Goal: Information Seeking & Learning: Find specific fact

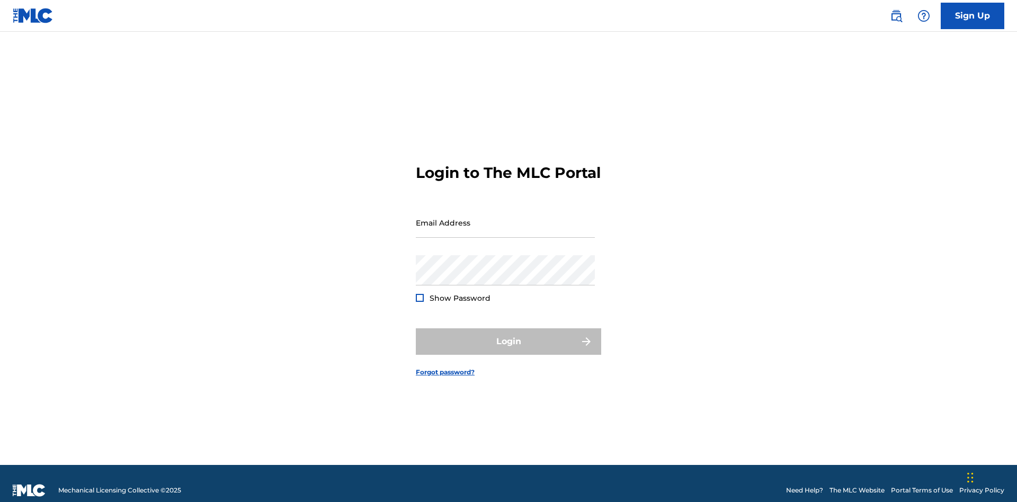
scroll to position [14, 0]
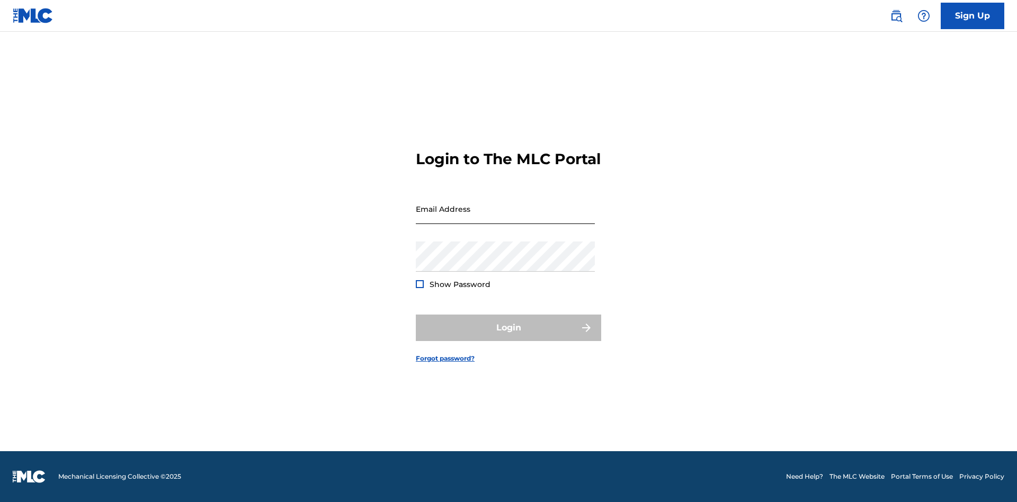
click at [505, 218] on input "Email Address" at bounding box center [505, 209] width 179 height 30
type input "[PERSON_NAME][EMAIL_ADDRESS][DOMAIN_NAME]"
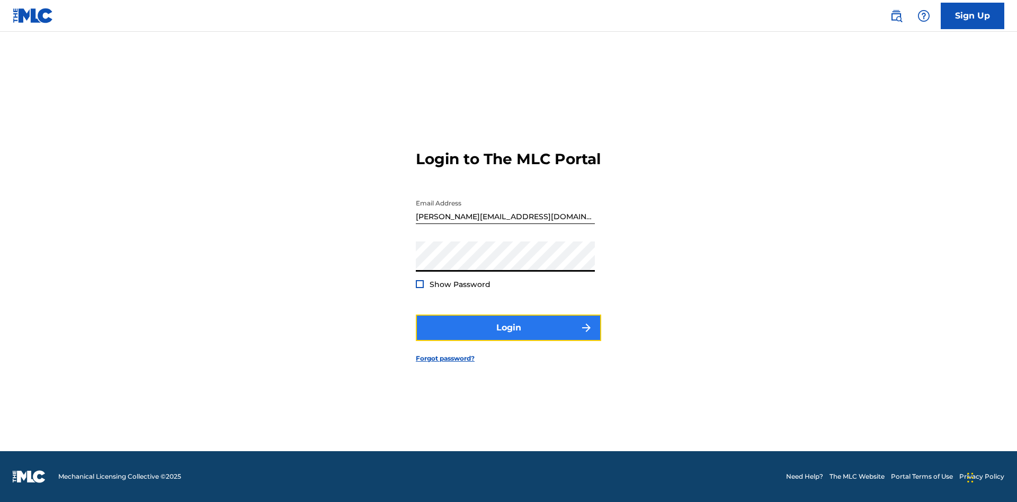
click at [509, 337] on button "Login" at bounding box center [508, 328] width 185 height 26
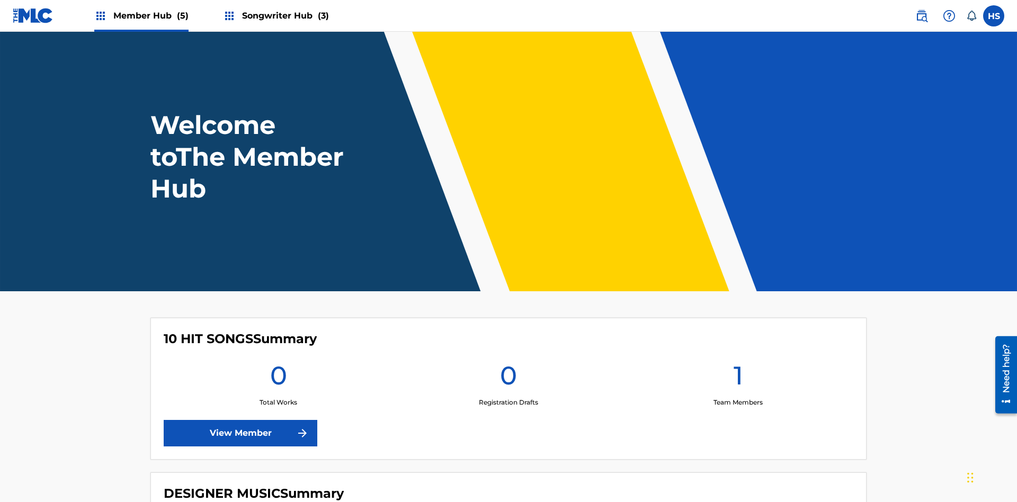
click at [284, 15] on span "Songwriter Hub (3)" at bounding box center [285, 16] width 87 height 12
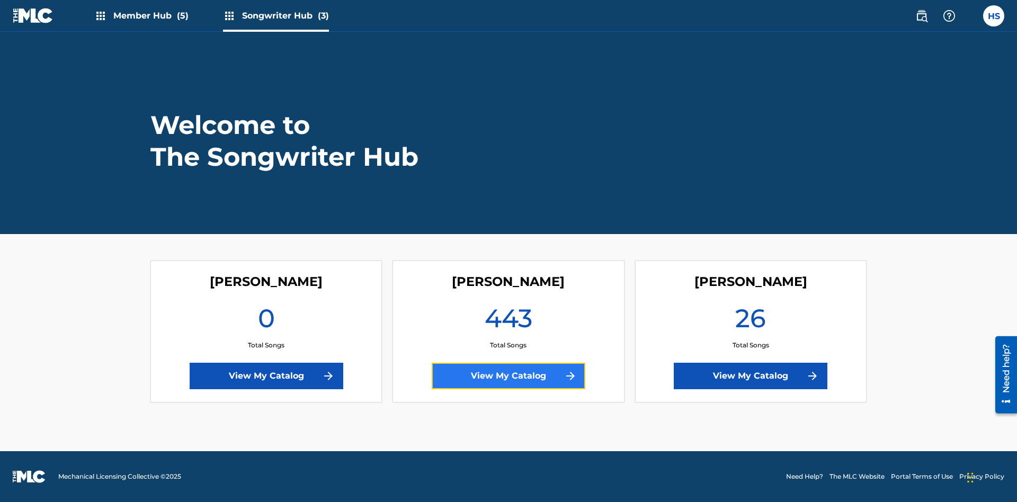
click at [509, 376] on link "View My Catalog" at bounding box center [509, 376] width 154 height 26
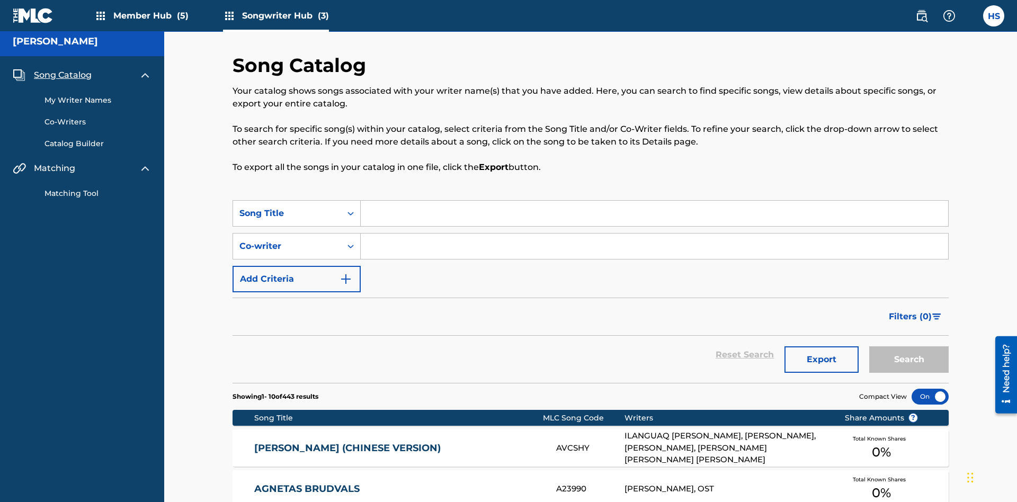
click at [63, 70] on span "Song Catalog" at bounding box center [63, 75] width 58 height 13
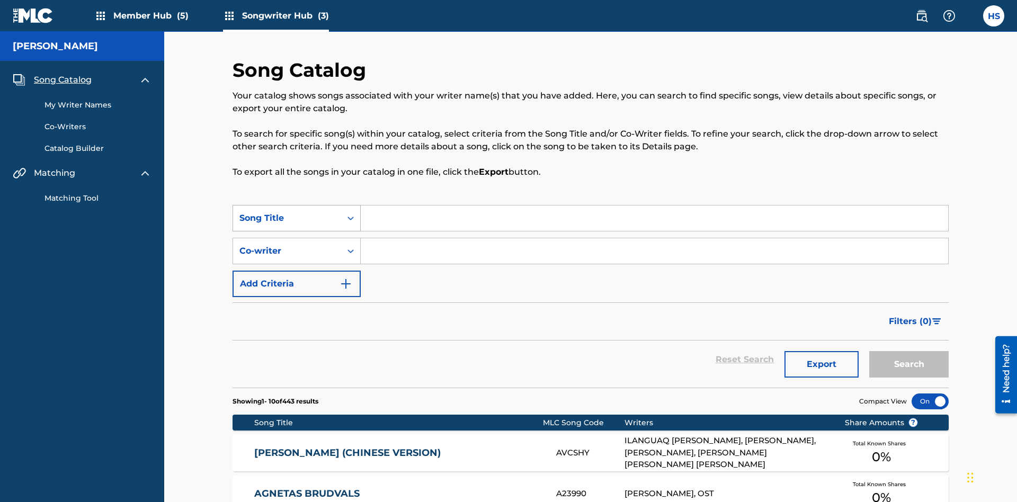
click at [287, 212] on div "Song Title" at bounding box center [286, 218] width 95 height 13
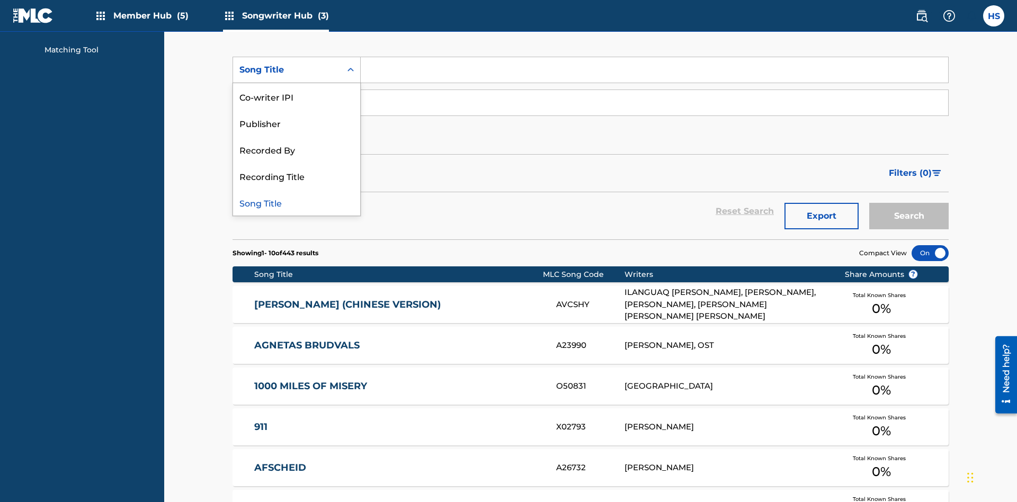
click at [297, 202] on div "Song Title" at bounding box center [296, 202] width 127 height 26
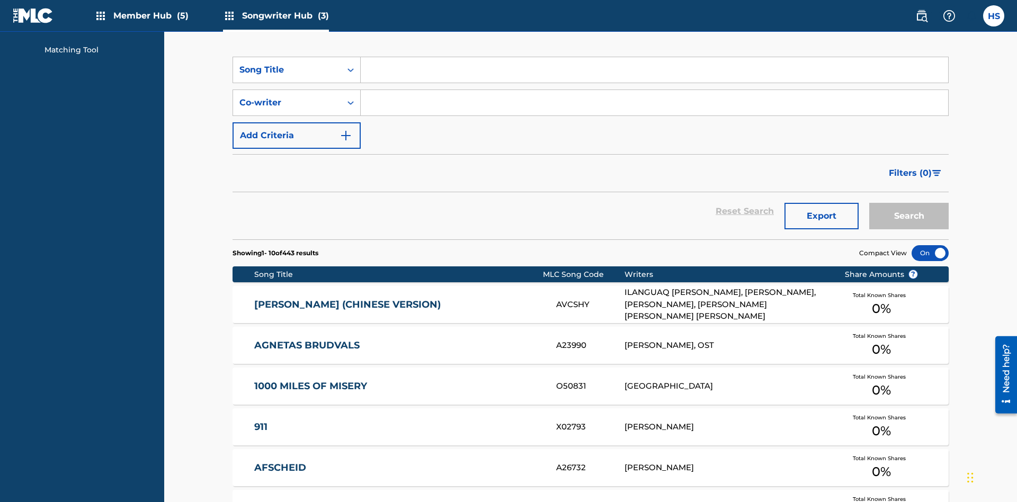
scroll to position [181, 0]
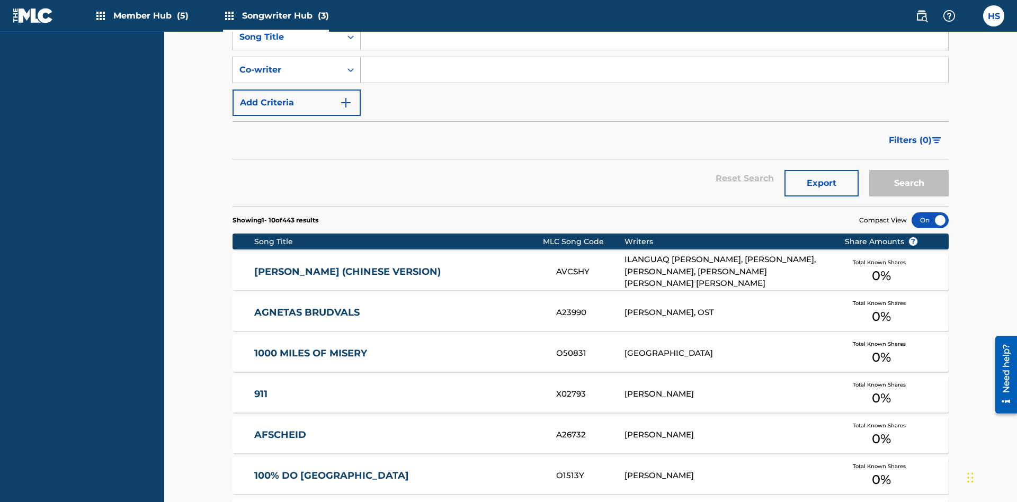
click at [287, 70] on div "Co-writer" at bounding box center [286, 70] width 95 height 13
click at [297, 202] on div "Co-writer" at bounding box center [296, 202] width 127 height 26
click at [297, 90] on button "Add Criteria" at bounding box center [297, 103] width 128 height 26
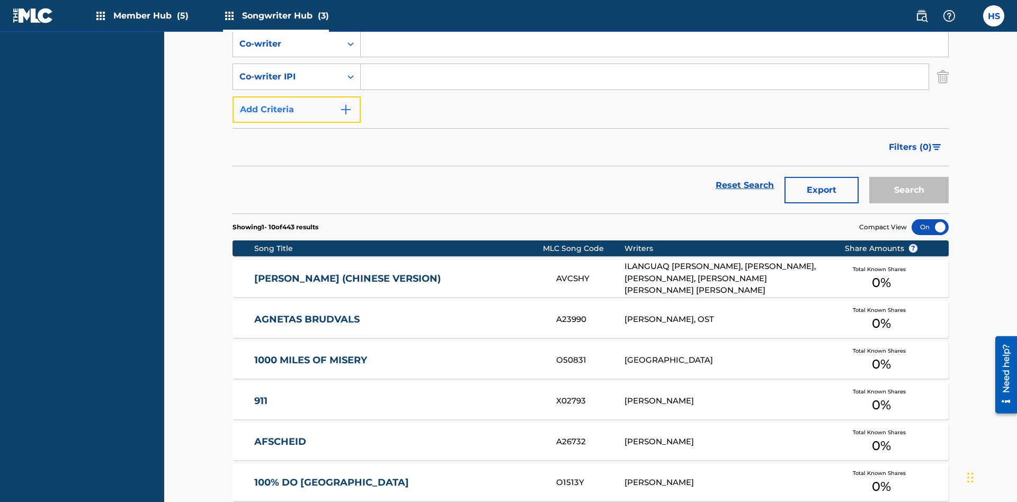
scroll to position [214, 0]
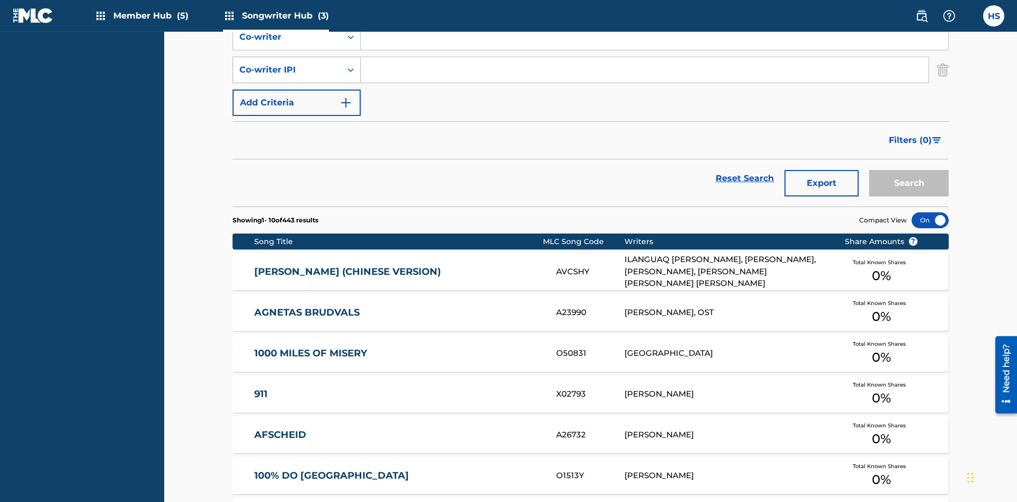
click at [287, 70] on div "Co-writer IPI" at bounding box center [286, 70] width 95 height 13
click at [297, 176] on div "Co-writer IPI" at bounding box center [296, 176] width 127 height 26
click at [297, 90] on button "Add Criteria" at bounding box center [297, 103] width 128 height 26
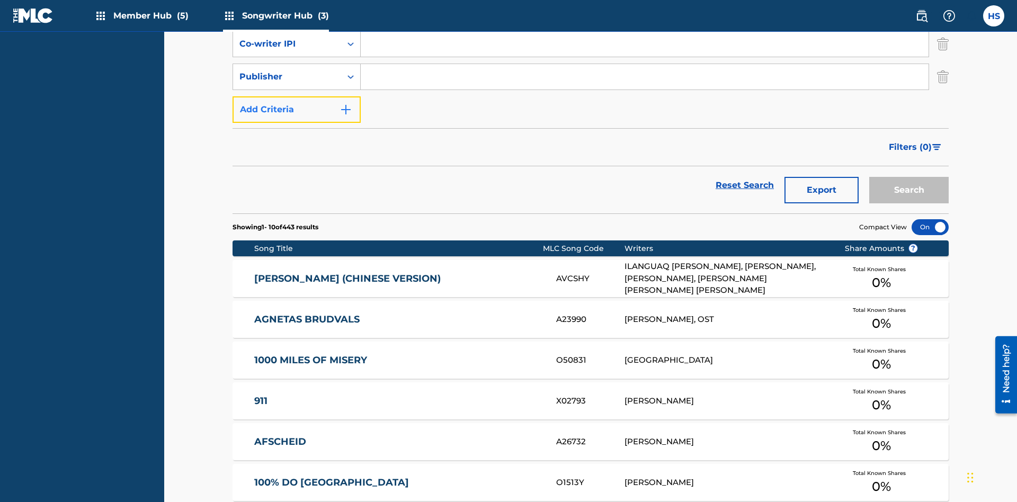
scroll to position [247, 0]
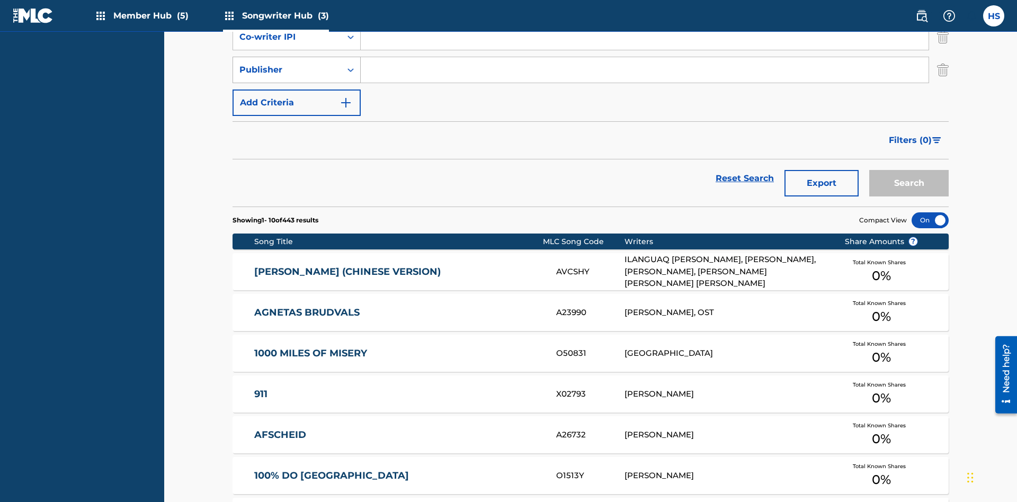
click at [287, 70] on div "Publisher" at bounding box center [286, 70] width 95 height 13
click at [297, 96] on div "Recorded By" at bounding box center [296, 96] width 127 height 26
click at [297, 90] on button "Add Criteria" at bounding box center [297, 103] width 128 height 26
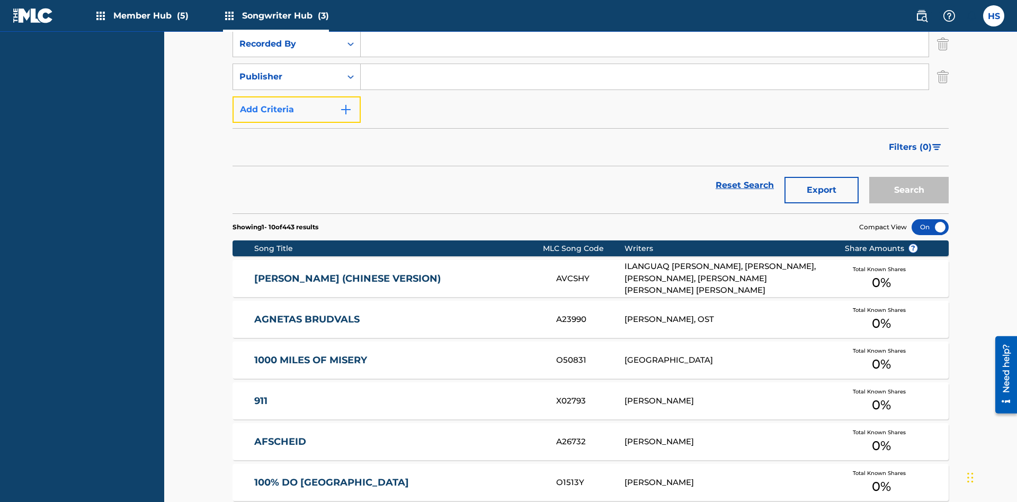
scroll to position [280, 0]
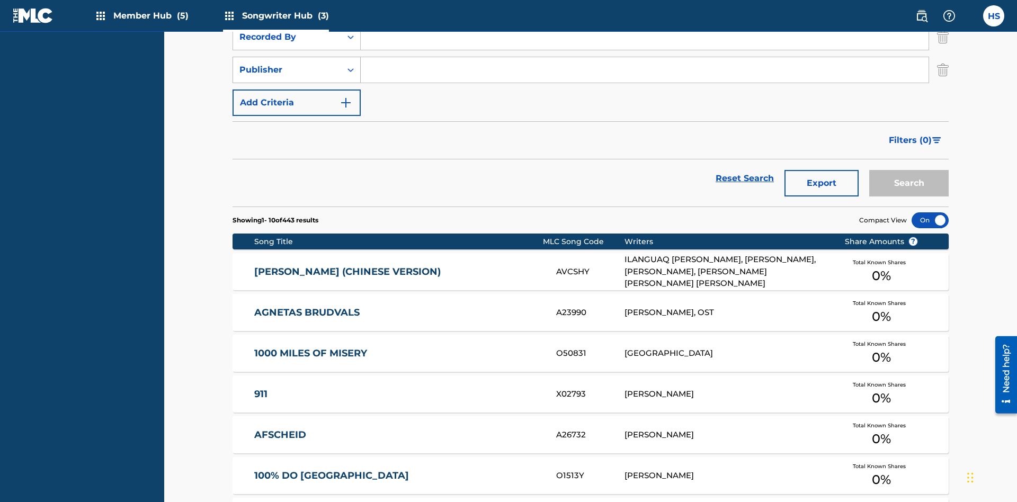
click at [287, 70] on div "Publisher" at bounding box center [286, 70] width 95 height 13
click at [297, 123] on div "Publisher" at bounding box center [296, 123] width 127 height 26
click at [297, 90] on button "Add Criteria" at bounding box center [297, 103] width 128 height 26
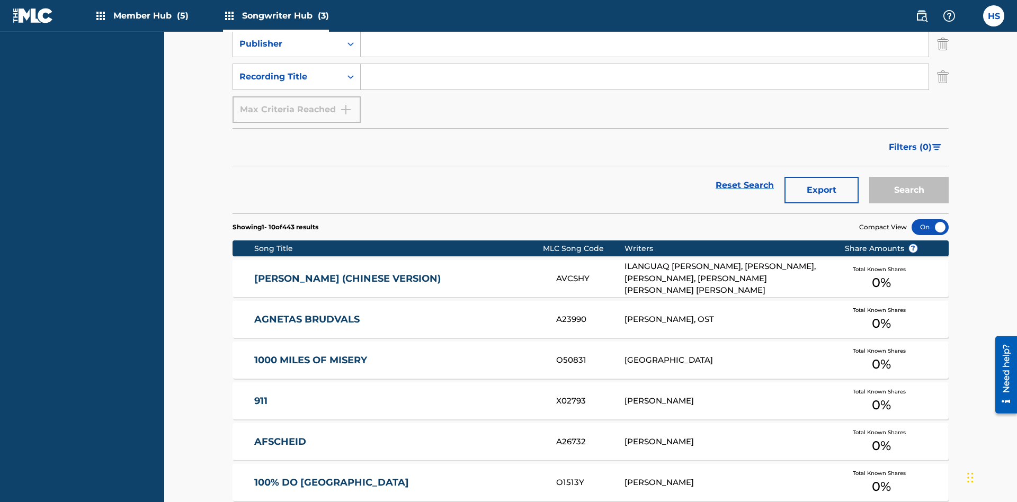
scroll to position [313, 0]
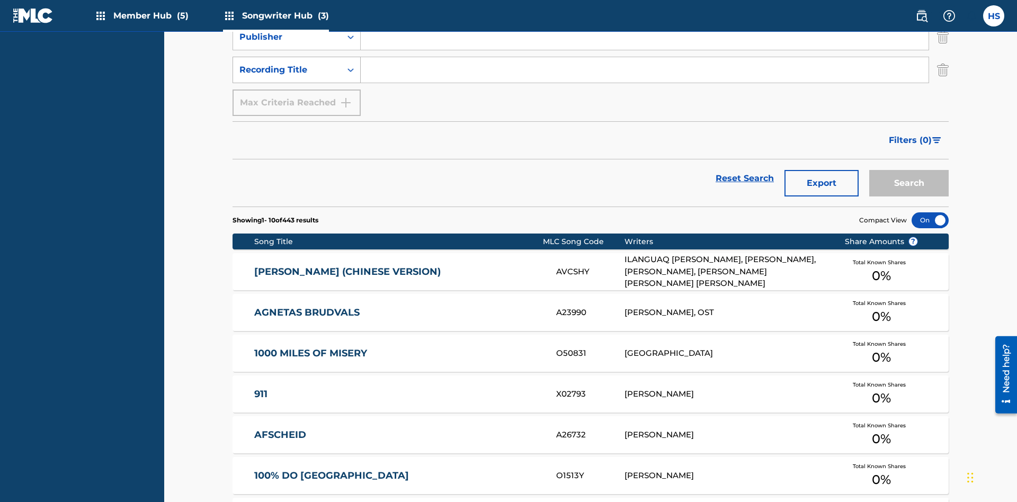
click at [287, 70] on div "Recording Title" at bounding box center [286, 70] width 95 height 13
click at [297, 96] on div "Recording Title" at bounding box center [296, 96] width 127 height 26
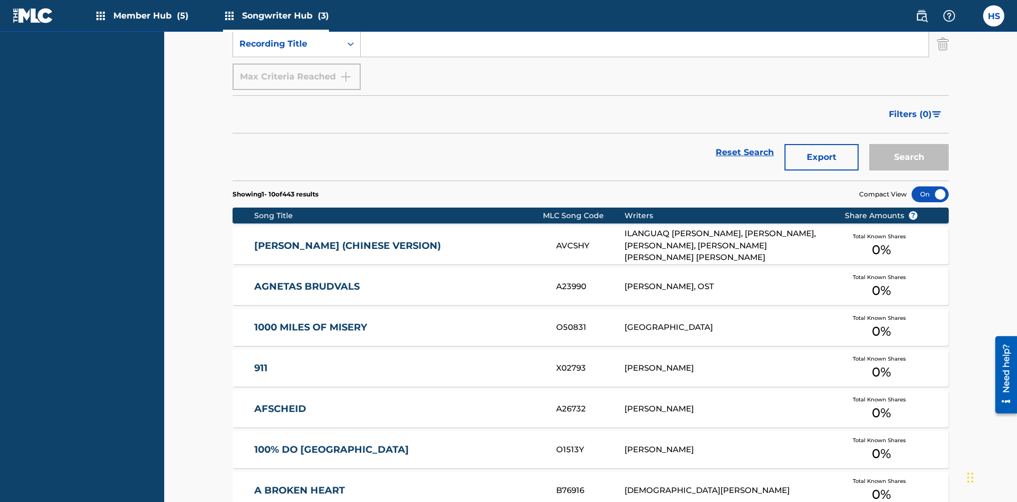
scroll to position [142, 0]
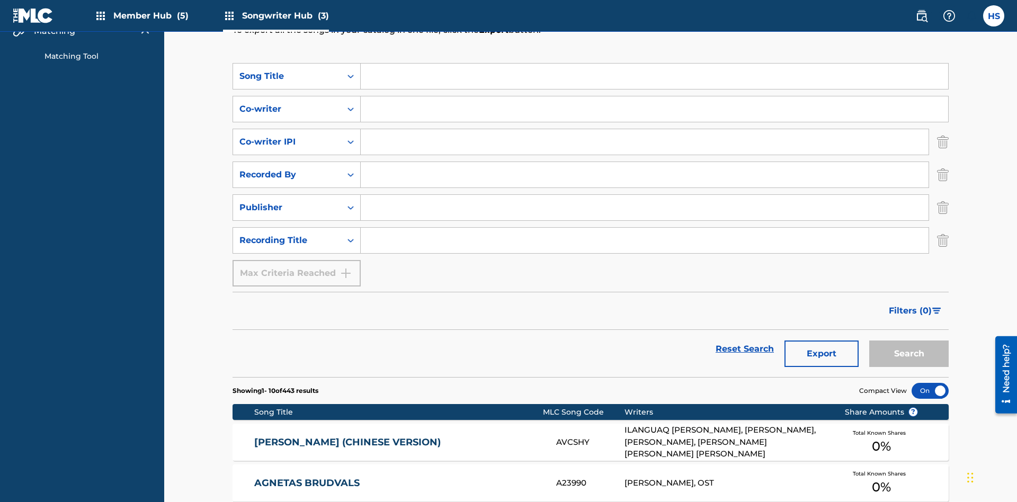
click at [654, 76] on input "Search Form" at bounding box center [655, 76] width 588 height 25
type input "MENEAME"
click at [654, 96] on input "Search Form" at bounding box center [655, 108] width 588 height 25
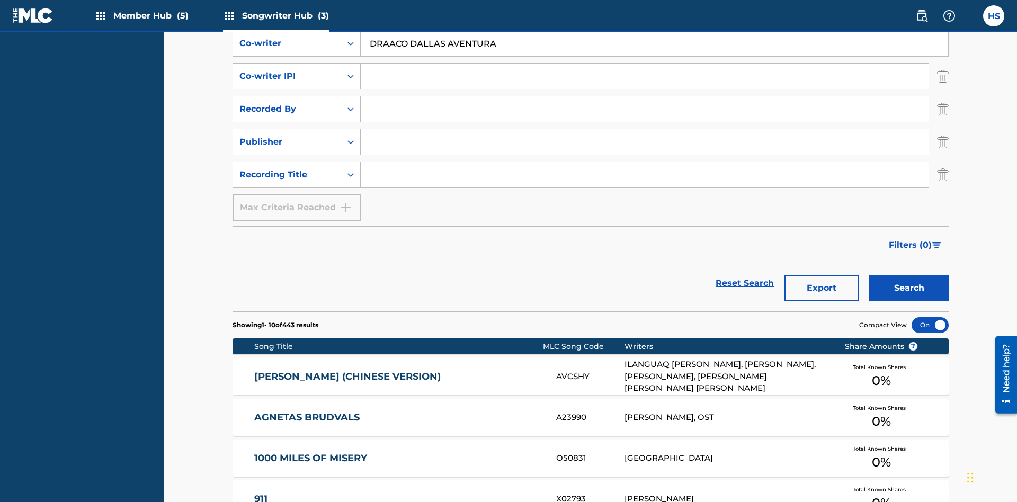
type input "DRAACO DALLAS AVENTURA"
click at [645, 76] on input "Search Form" at bounding box center [645, 76] width 568 height 25
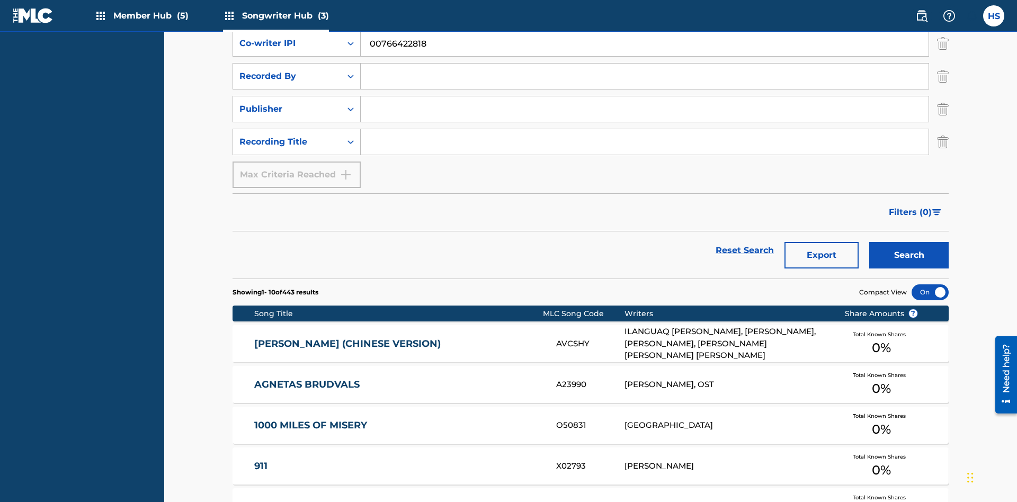
type input "00766422818"
click at [645, 76] on input "Search Form" at bounding box center [645, 76] width 568 height 25
type input "DRAACO AVENTURA"
click at [645, 96] on input "Search Form" at bounding box center [645, 108] width 568 height 25
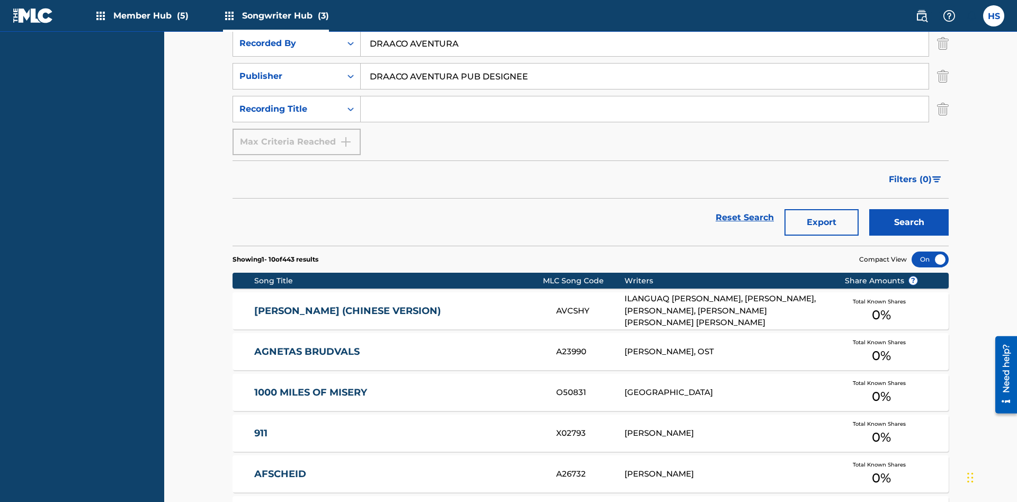
type input "DRAACO AVENTURA PUB DESIGNEE"
click at [645, 96] on input "Search Form" at bounding box center [645, 108] width 568 height 25
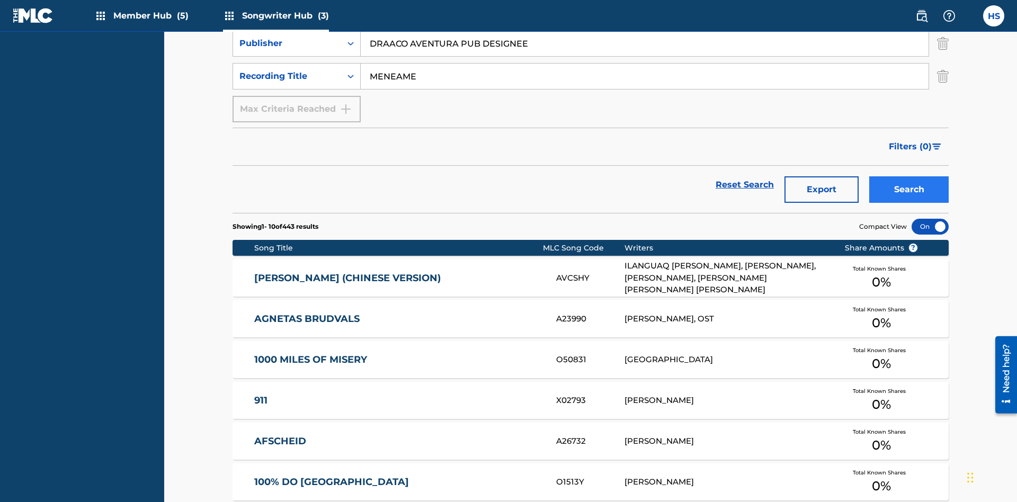
type input "MENEAME"
click at [909, 176] on button "Search" at bounding box center [908, 189] width 79 height 26
